Goal: Obtain resource: Obtain resource

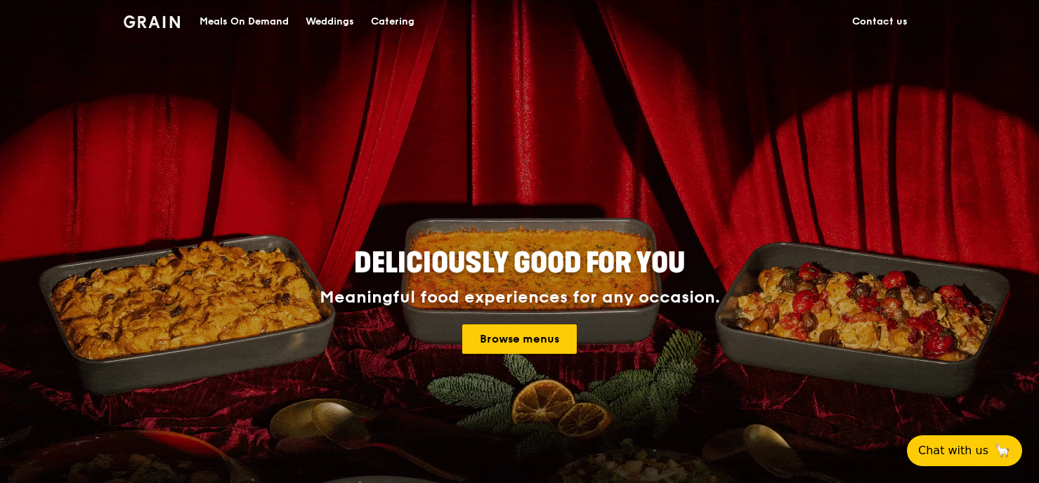
click at [400, 22] on div "Catering" at bounding box center [393, 22] width 44 height 42
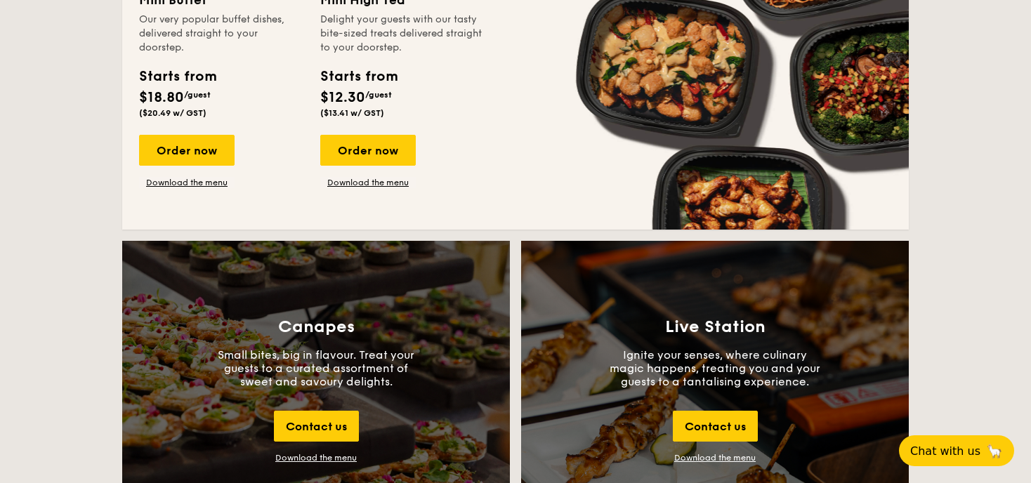
scroll to position [1535, 0]
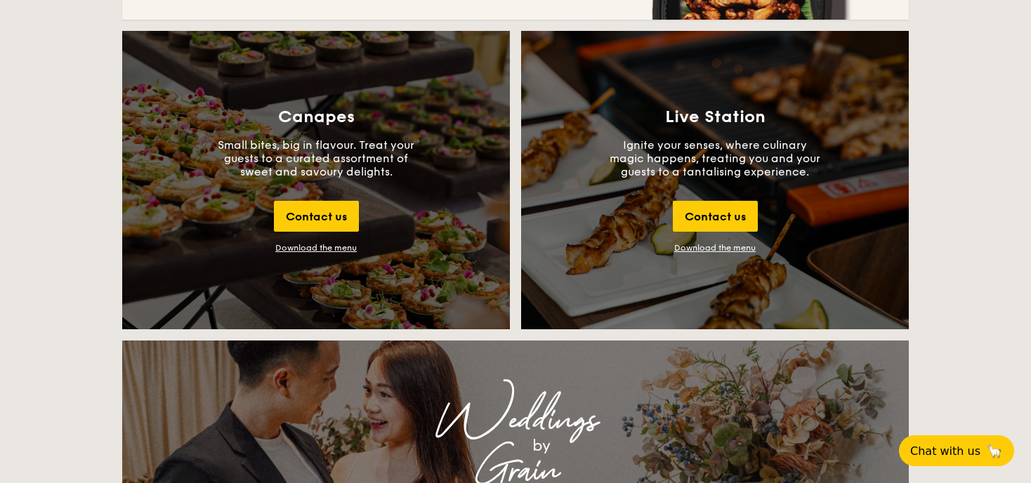
click at [311, 244] on div "Download the menu" at bounding box center [315, 248] width 81 height 10
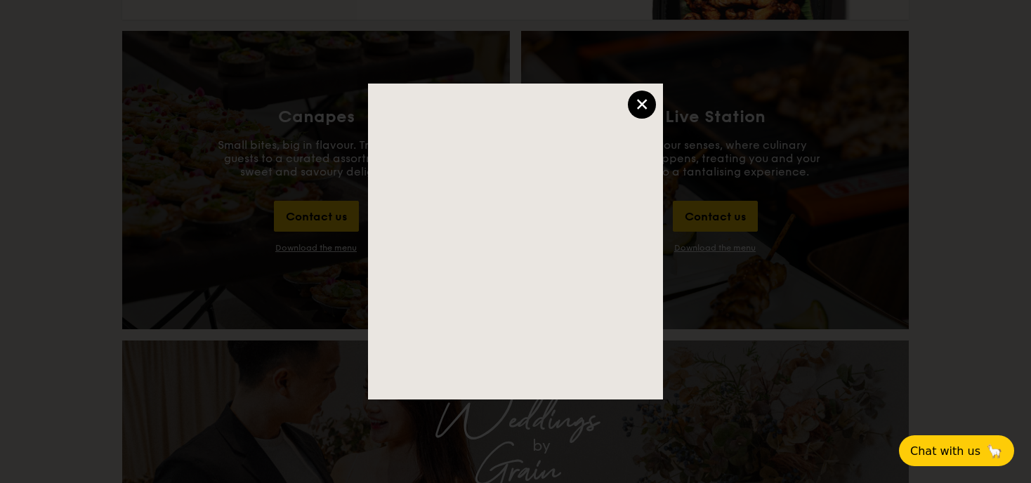
click at [640, 104] on div "×" at bounding box center [642, 105] width 28 height 28
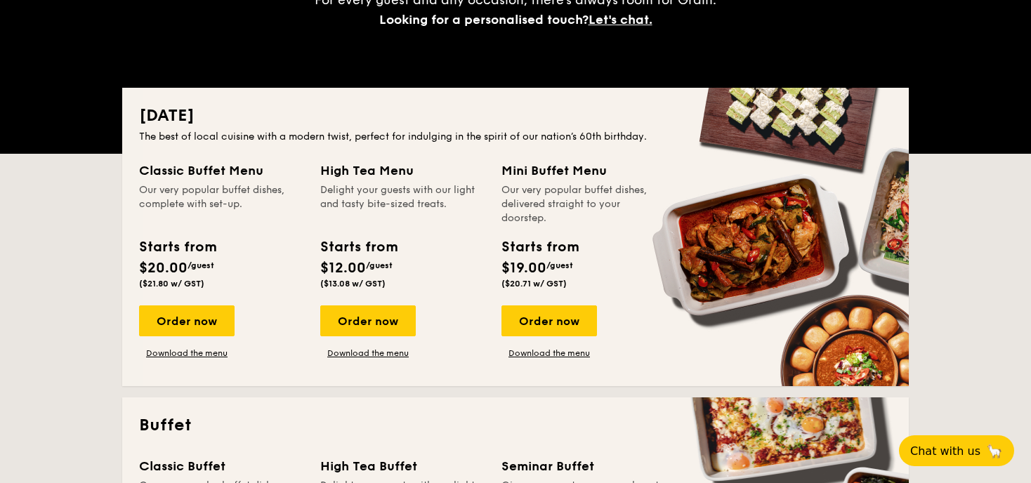
scroll to position [281, 0]
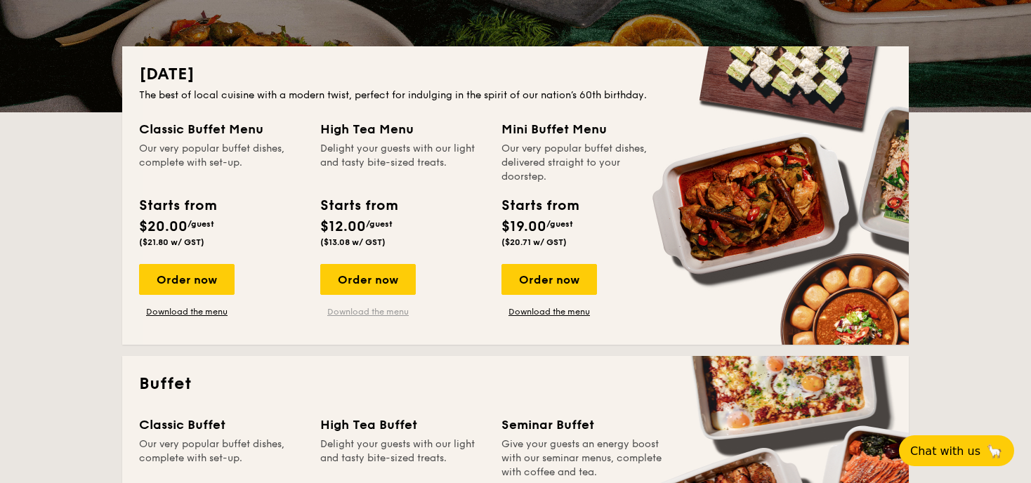
click at [360, 312] on link "Download the menu" at bounding box center [367, 311] width 95 height 11
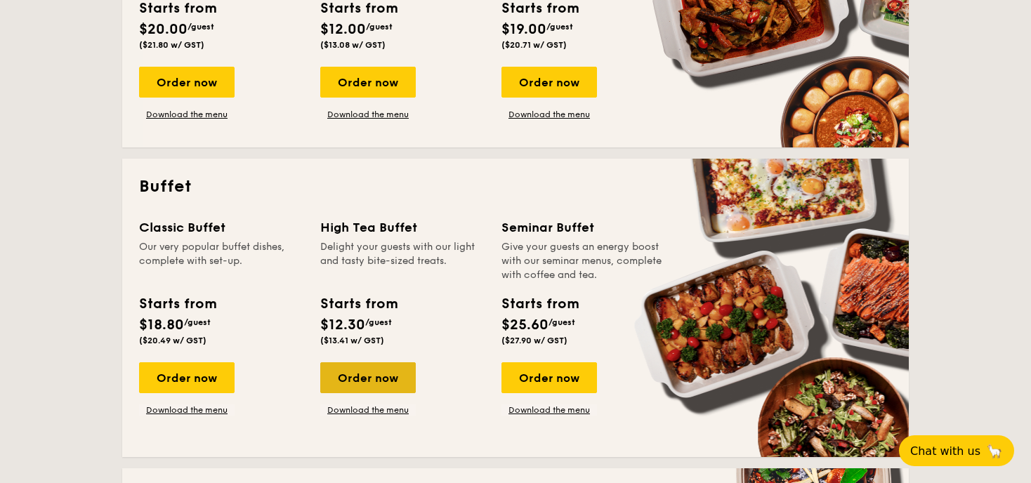
scroll to position [562, 0]
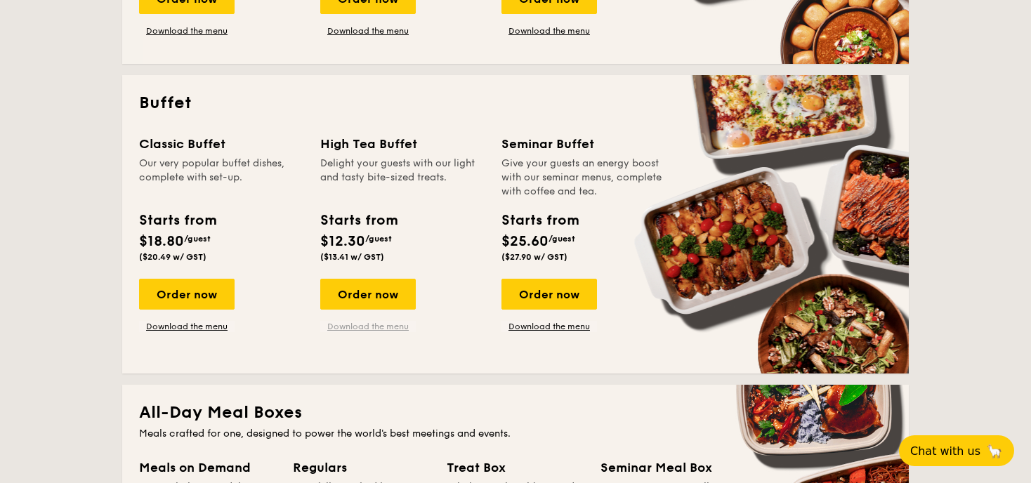
click at [376, 330] on link "Download the menu" at bounding box center [367, 326] width 95 height 11
